Goal: Communication & Community: Answer question/provide support

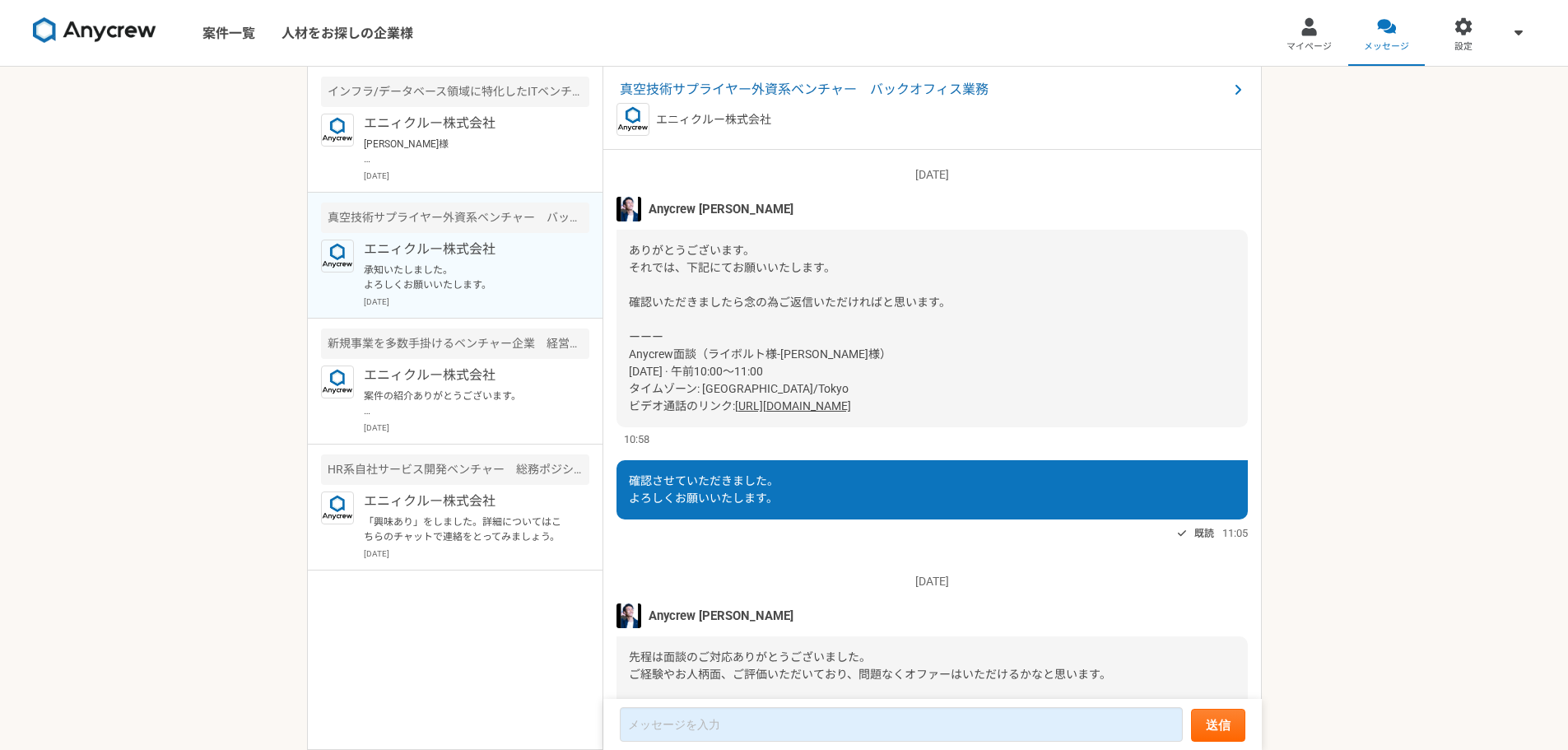
scroll to position [1523, 0]
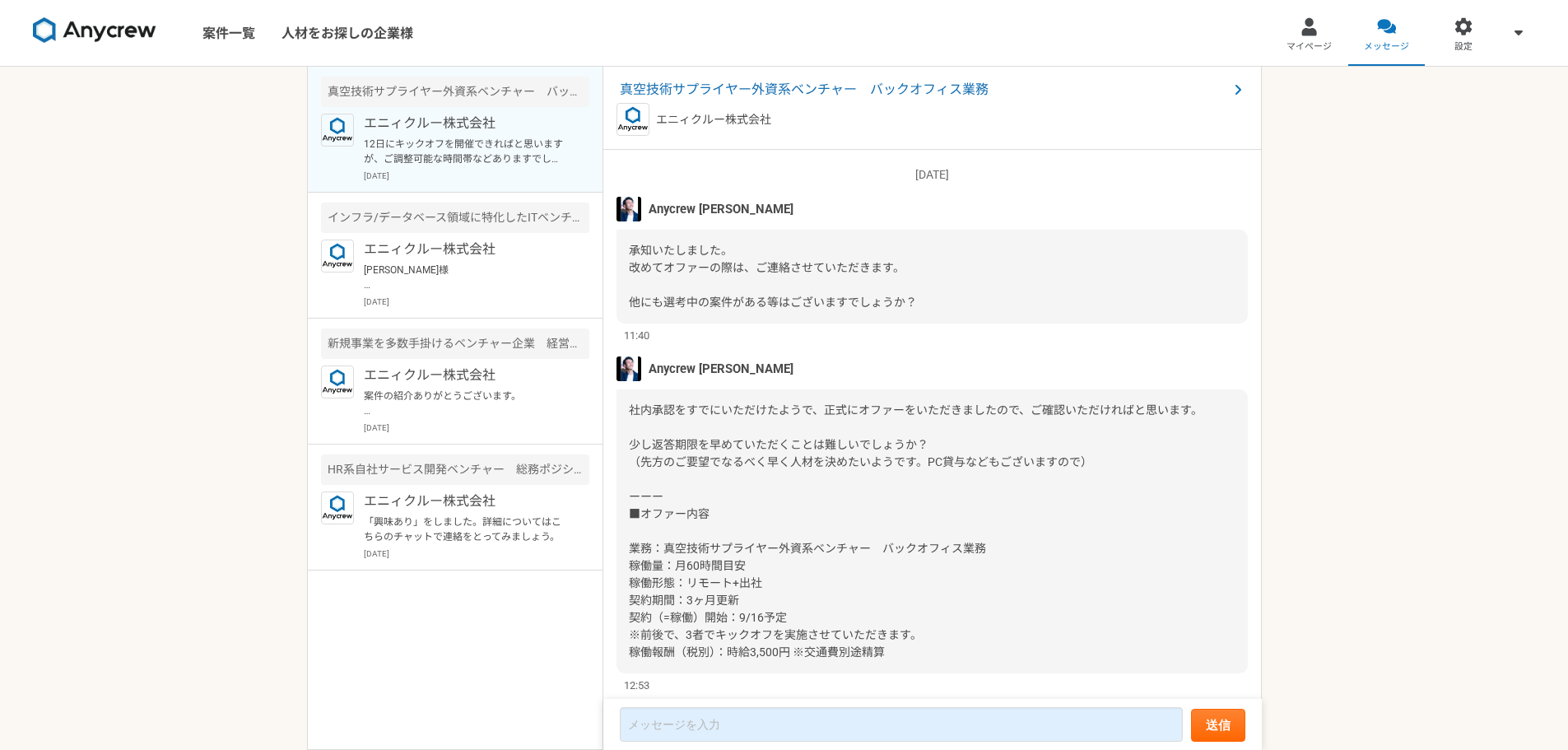
scroll to position [1431, 0]
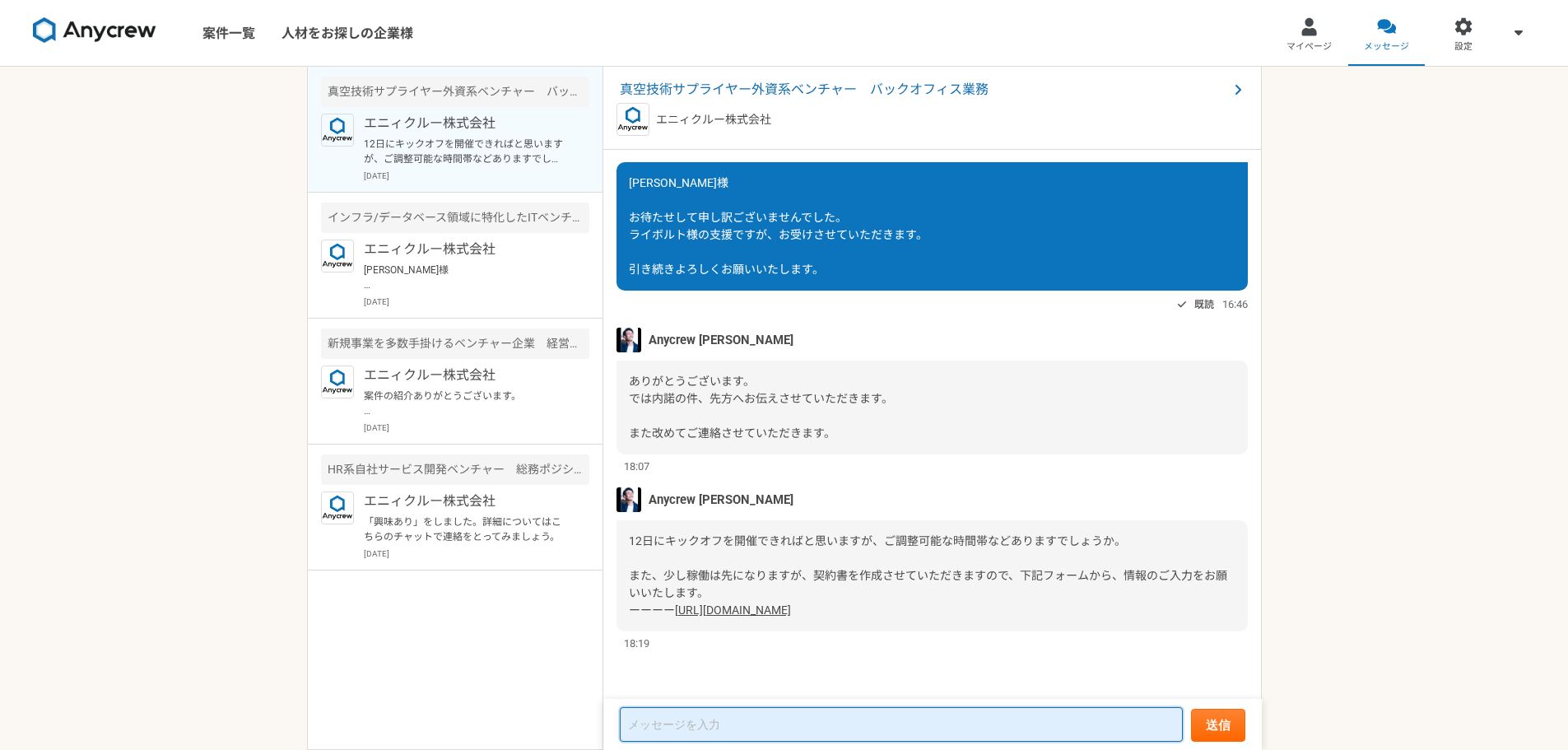
click at [664, 730] on textarea at bounding box center [901, 724] width 563 height 34
click at [730, 726] on textarea "12日のキックオフ承知いたしました。 今でしたら10時～17時までは調整可能となります。" at bounding box center [901, 717] width 563 height 50
click at [735, 724] on textarea "12日のキックオフ承知いたしました。 今でしたら10時～176時までは調整可能となります。" at bounding box center [901, 717] width 563 height 50
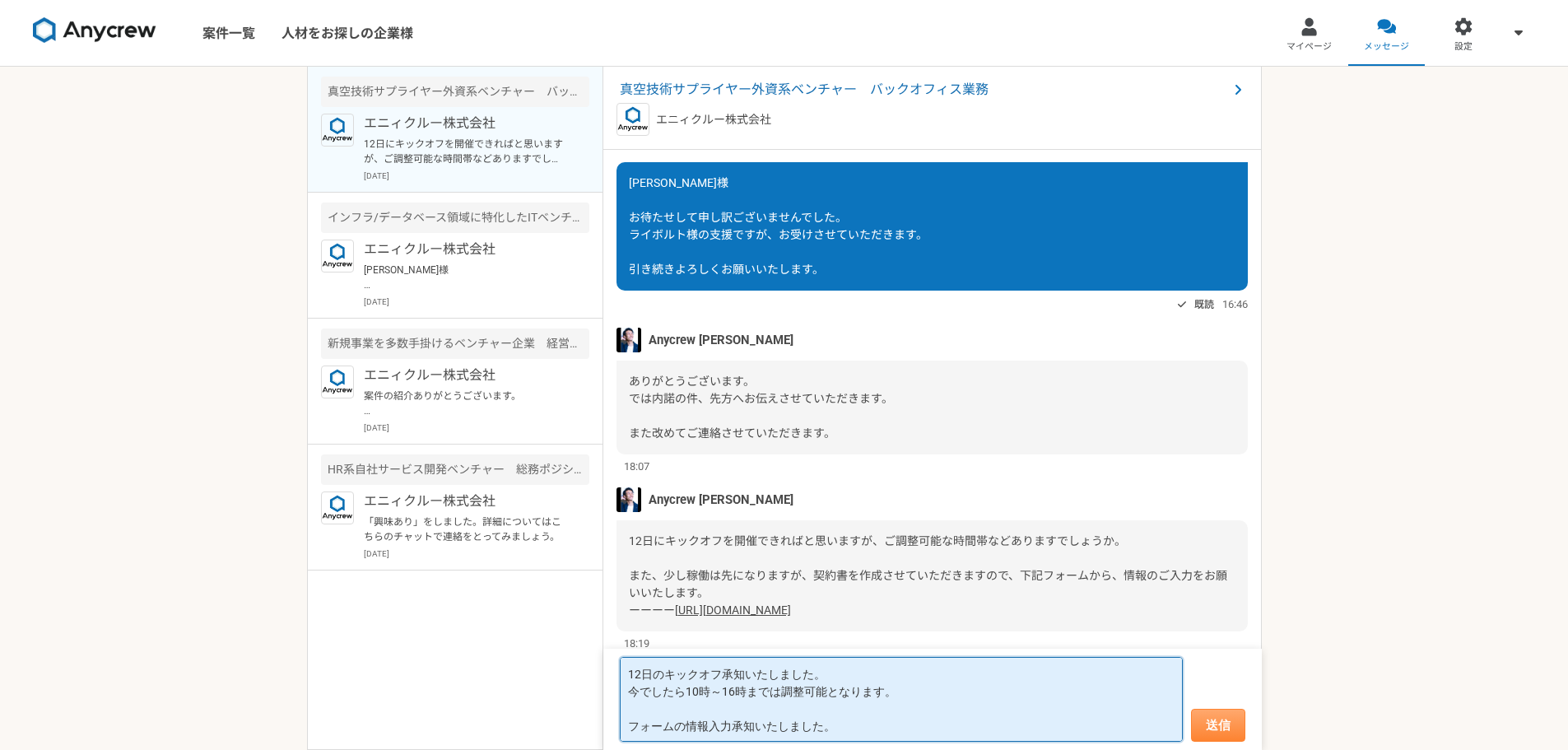
type textarea "12日のキックオフ承知いたしました。 今でしたら10時～16時までは調整可能となります。 フォームの情報入力承知いたしました。"
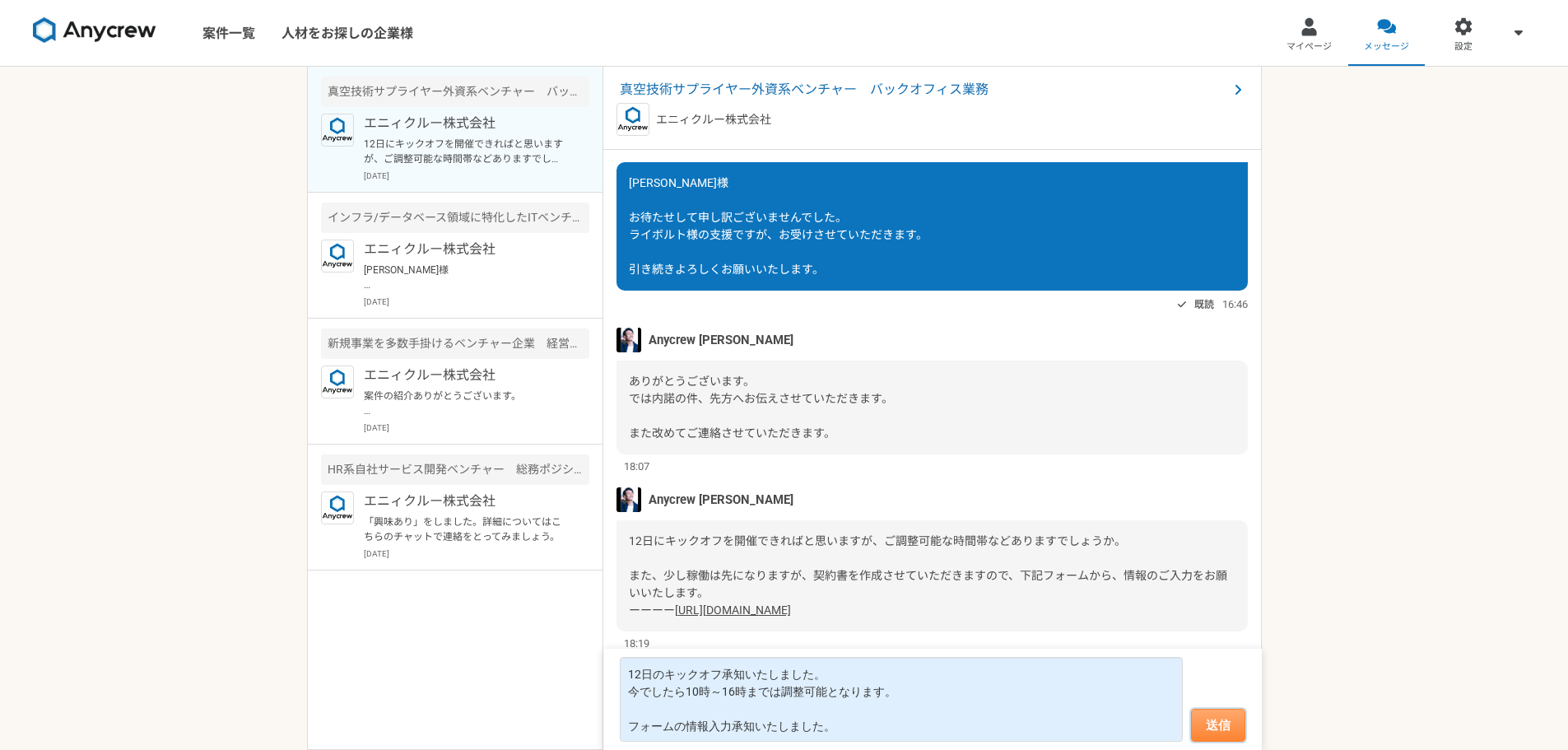
click at [1218, 726] on button "送信" at bounding box center [1217, 725] width 54 height 33
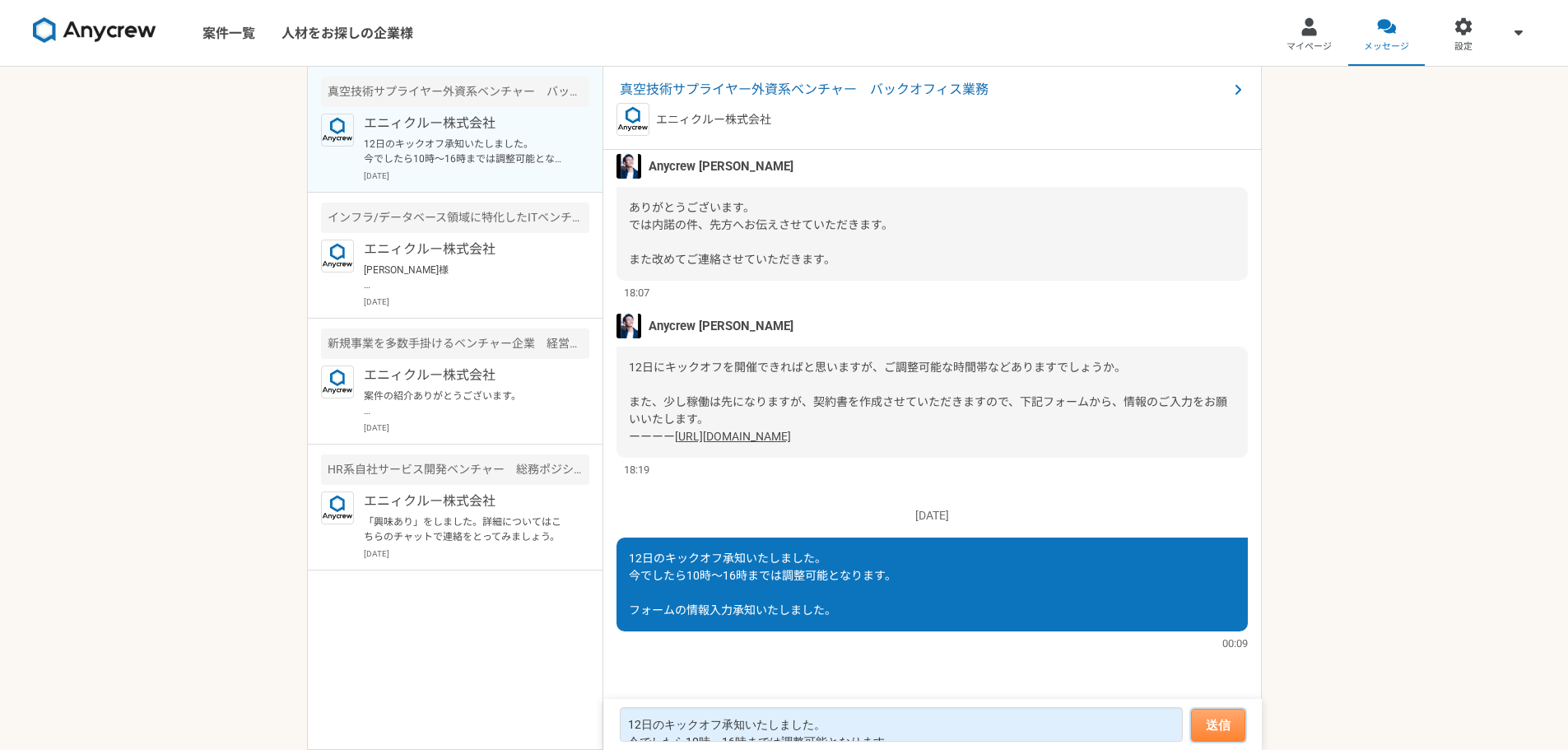
scroll to position [1445, 0]
click at [791, 429] on link "[URL][DOMAIN_NAME]" at bounding box center [732, 436] width 116 height 13
